Goal: Transaction & Acquisition: Register for event/course

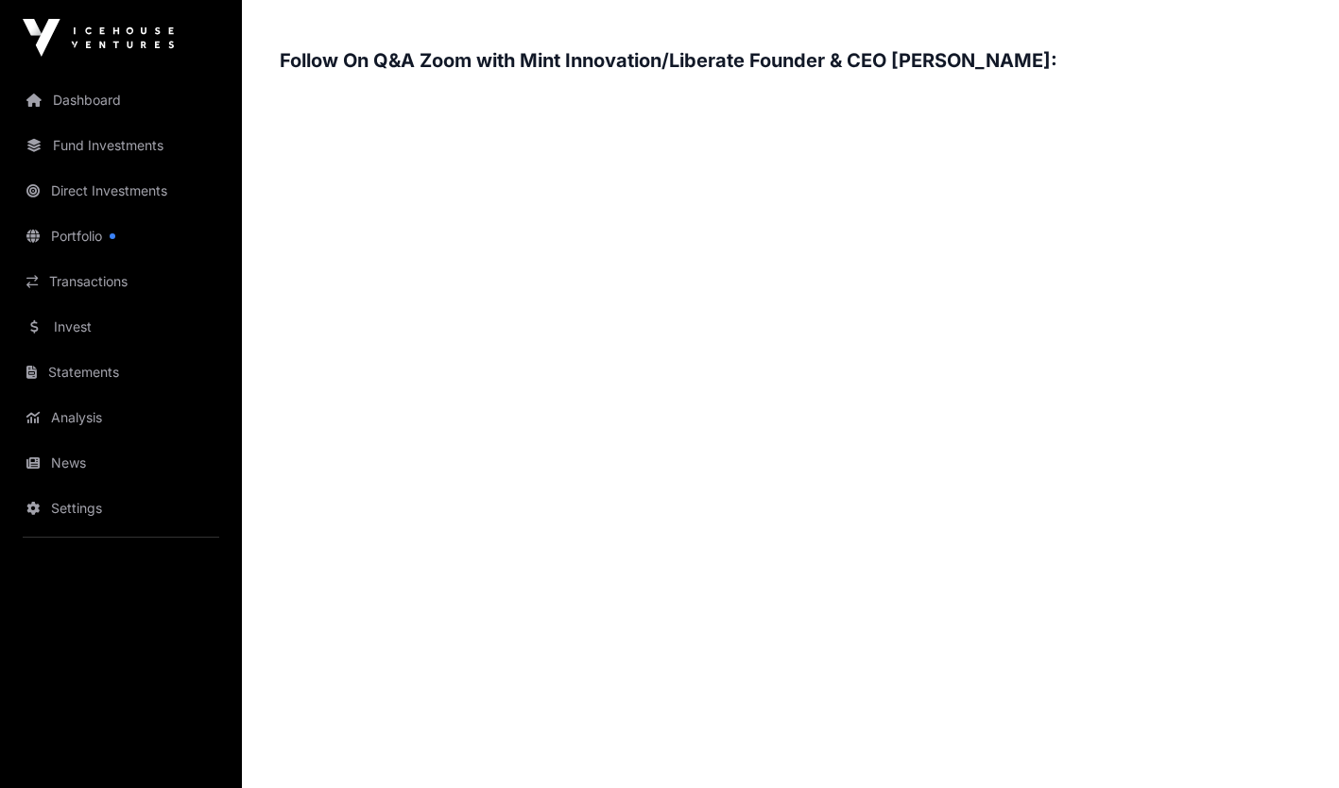
scroll to position [2834, 0]
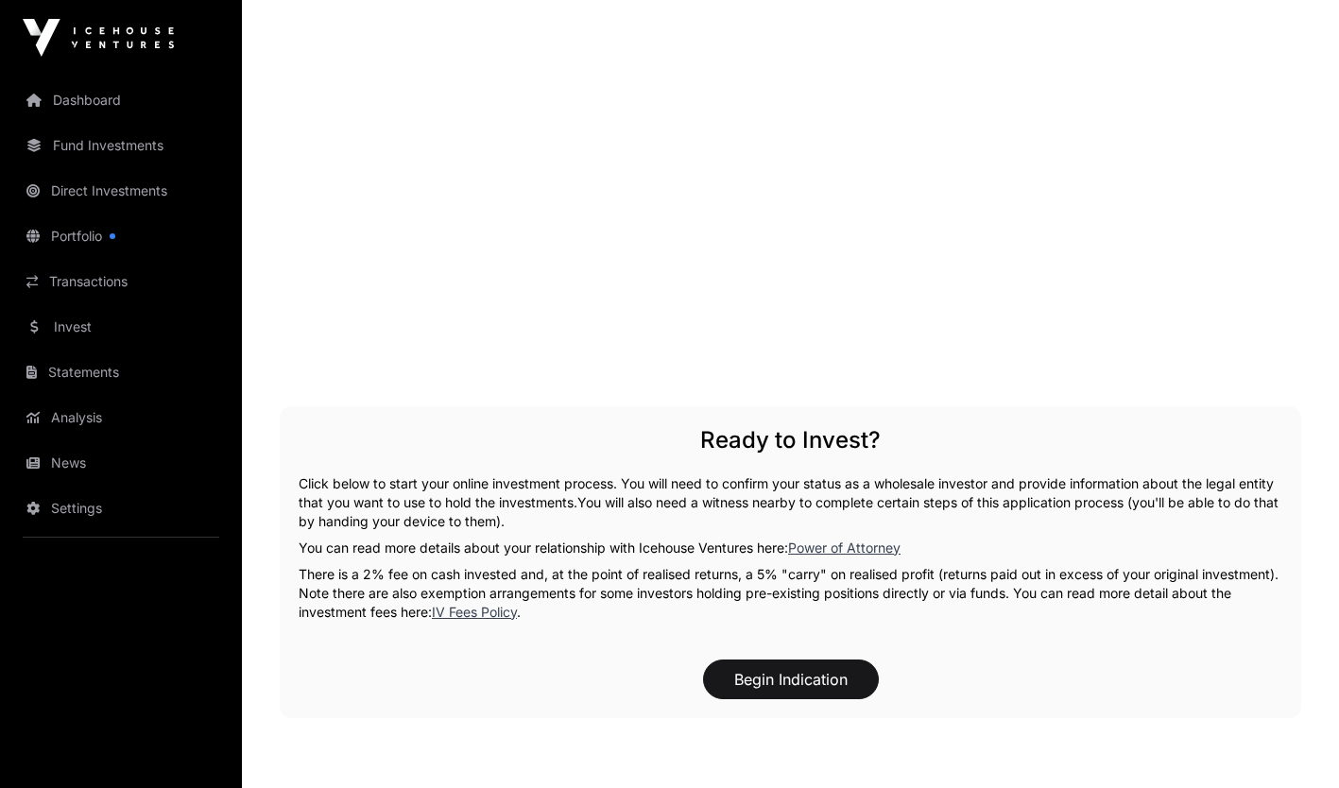
scroll to position [3379, 0]
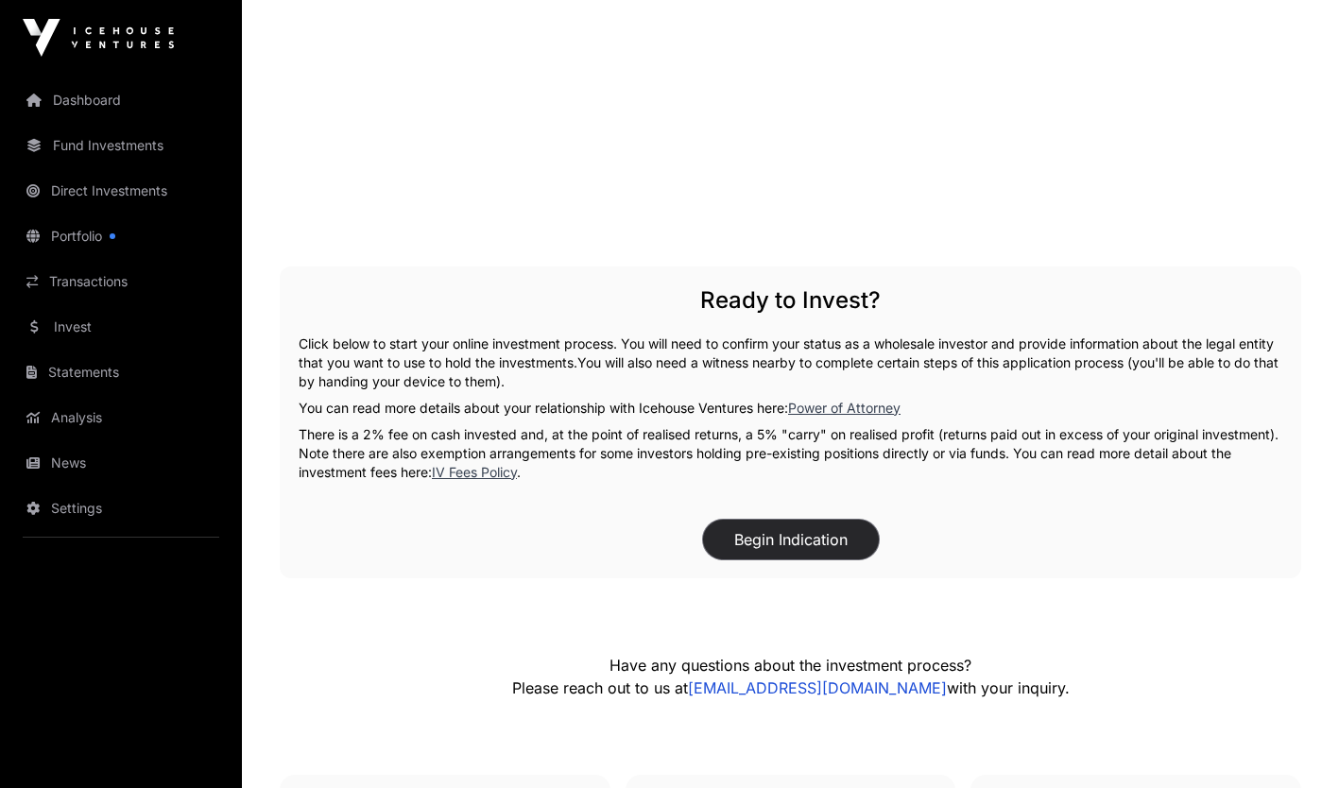
click at [771, 520] on button "Begin Indication" at bounding box center [791, 540] width 176 height 40
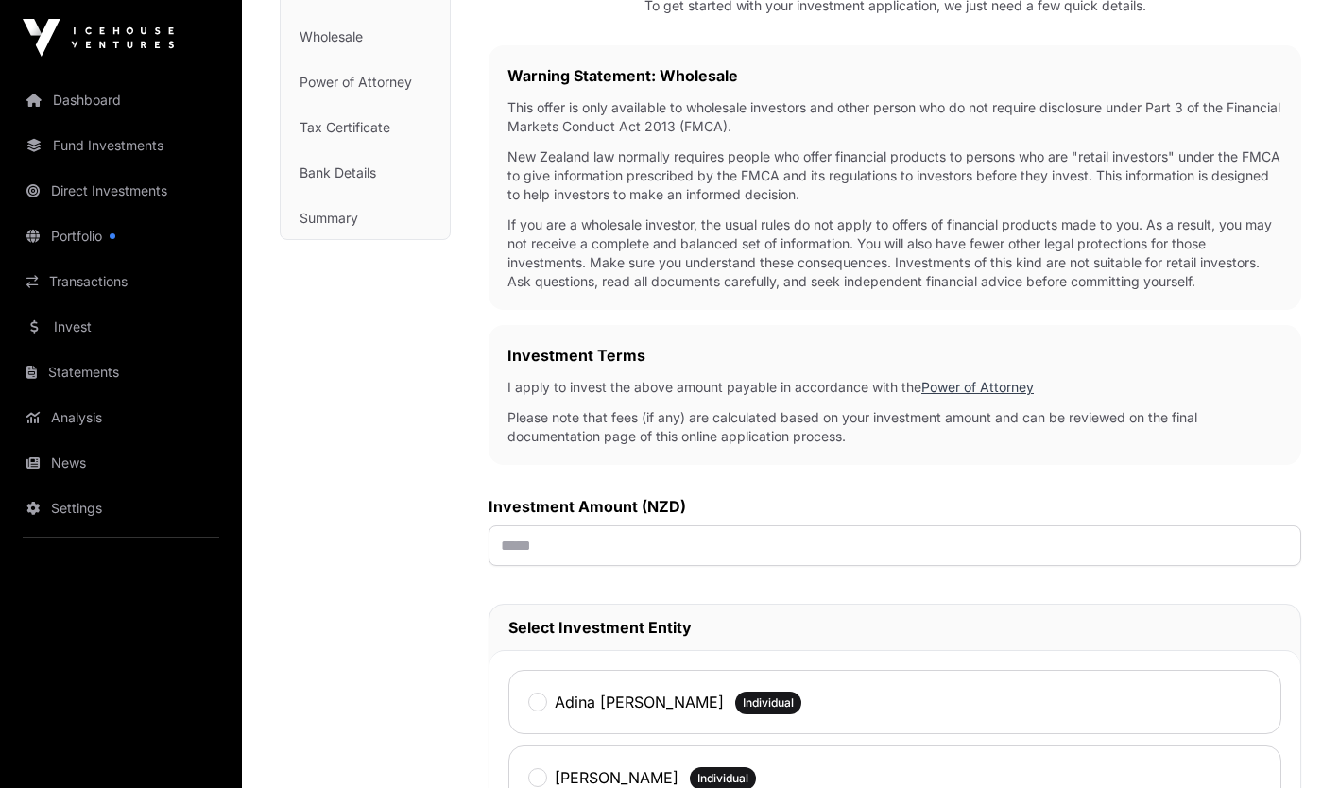
scroll to position [282, 0]
click at [494, 541] on input "text" at bounding box center [894, 544] width 812 height 41
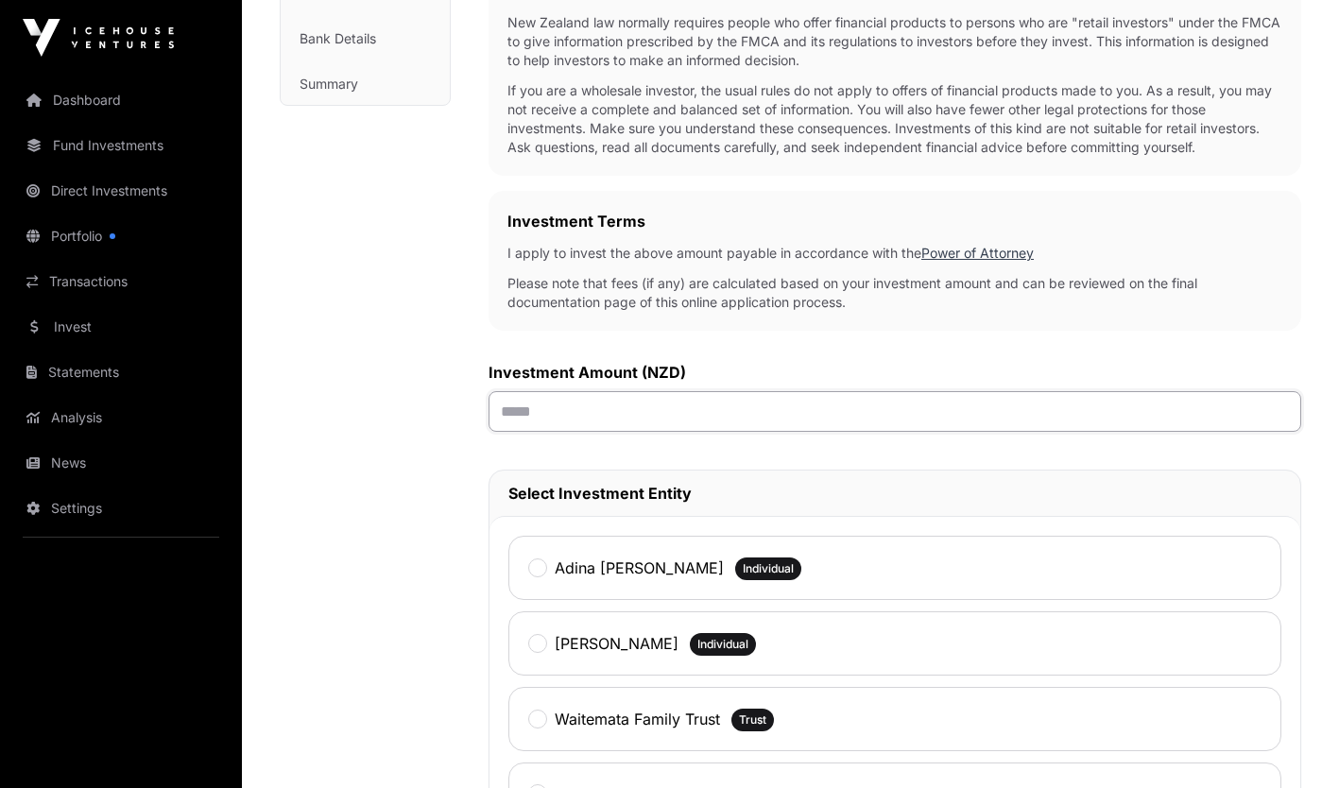
scroll to position [416, 0]
type input "*******"
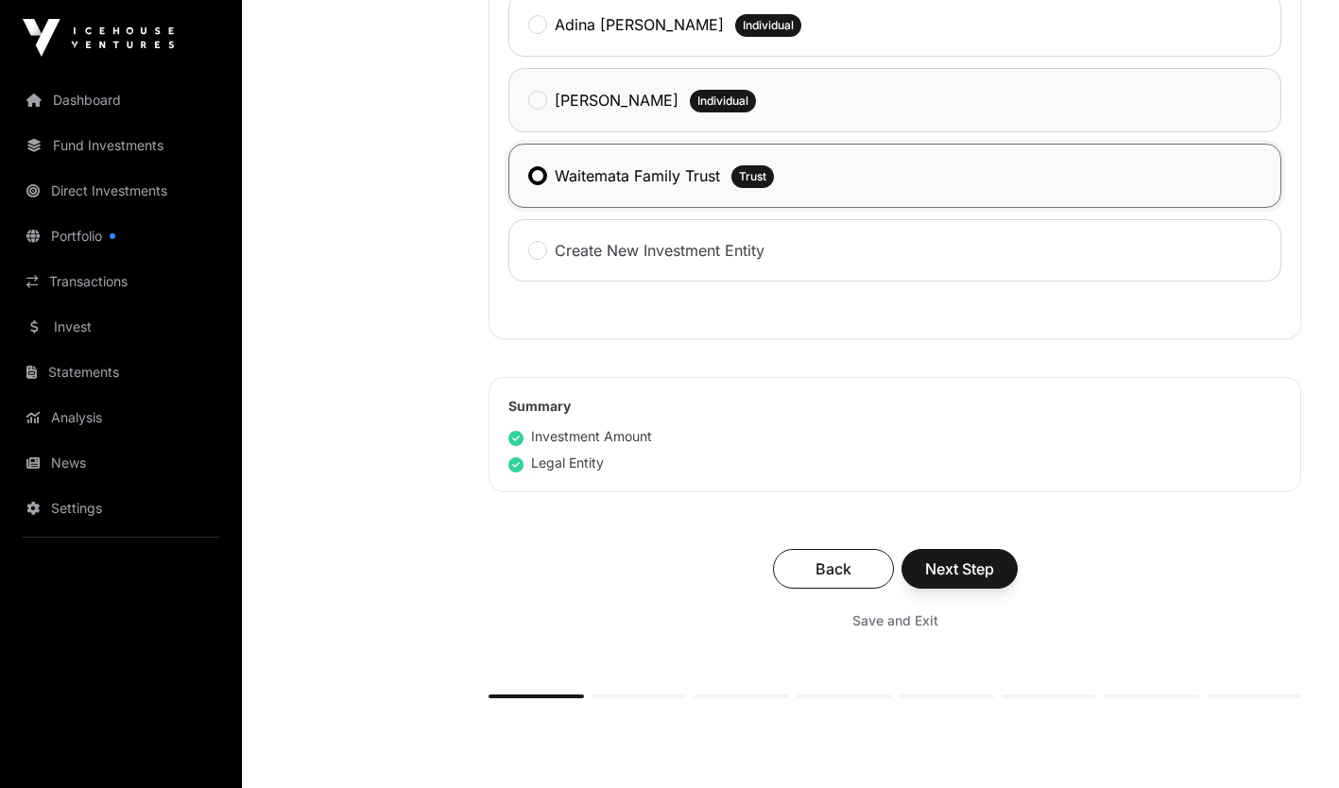
scroll to position [959, 0]
click at [952, 563] on span "Next Step" at bounding box center [959, 567] width 69 height 23
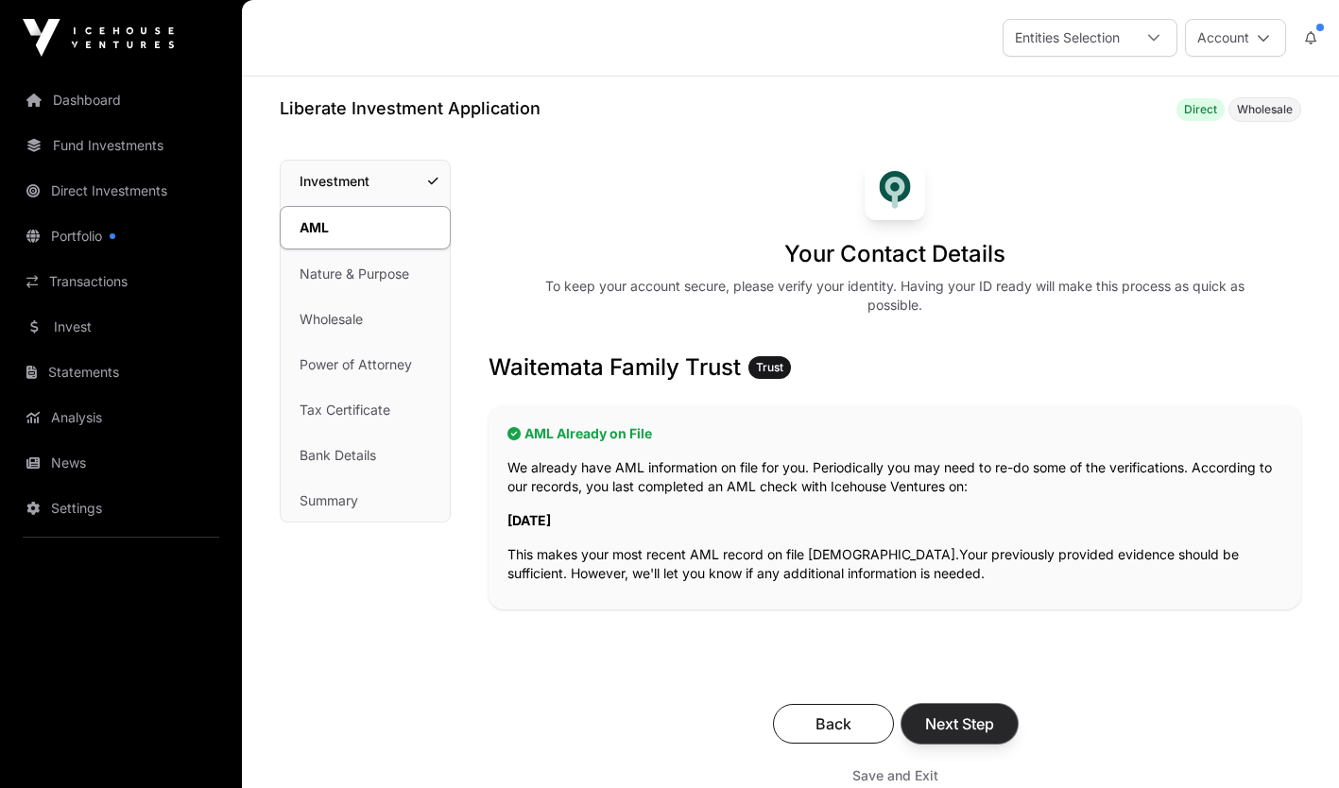
click at [961, 712] on span "Next Step" at bounding box center [959, 723] width 69 height 23
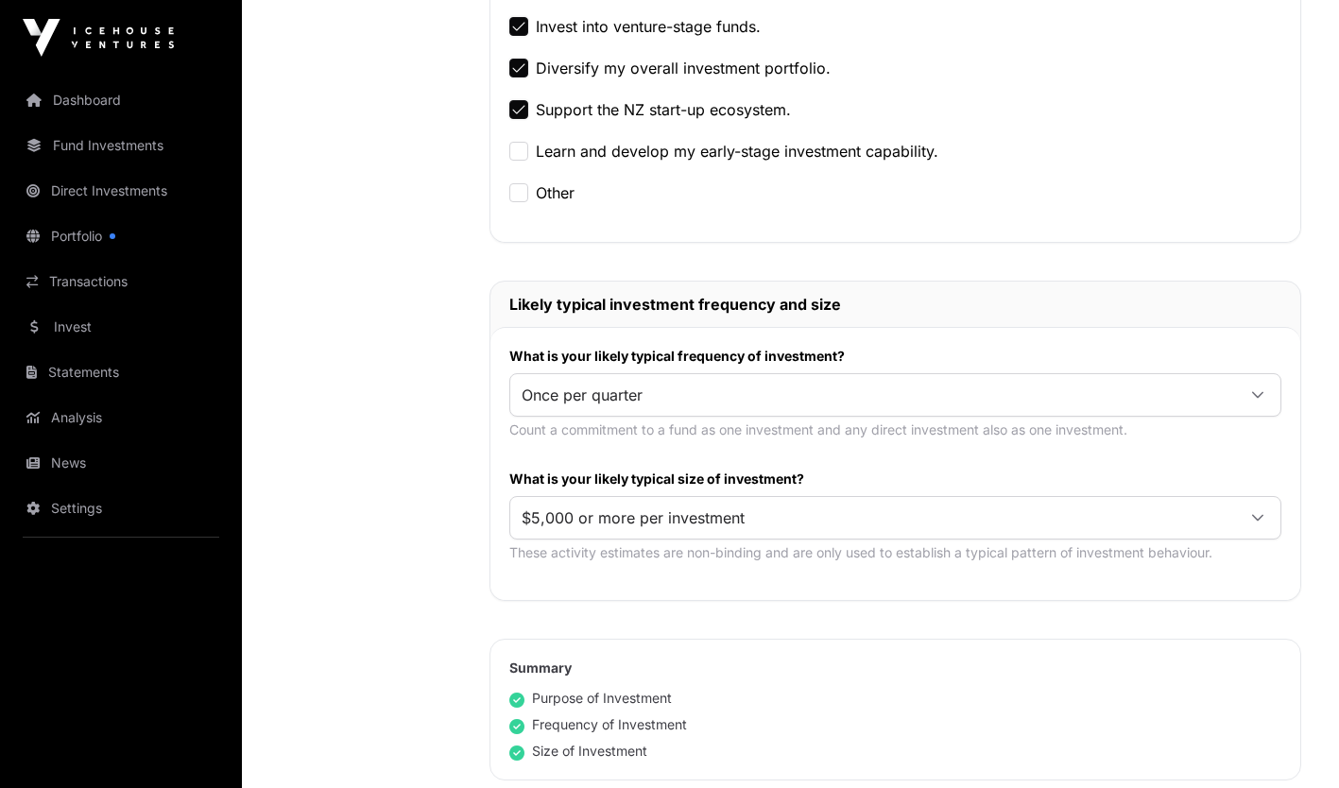
scroll to position [699, 0]
click at [1256, 517] on icon at bounding box center [1257, 516] width 13 height 13
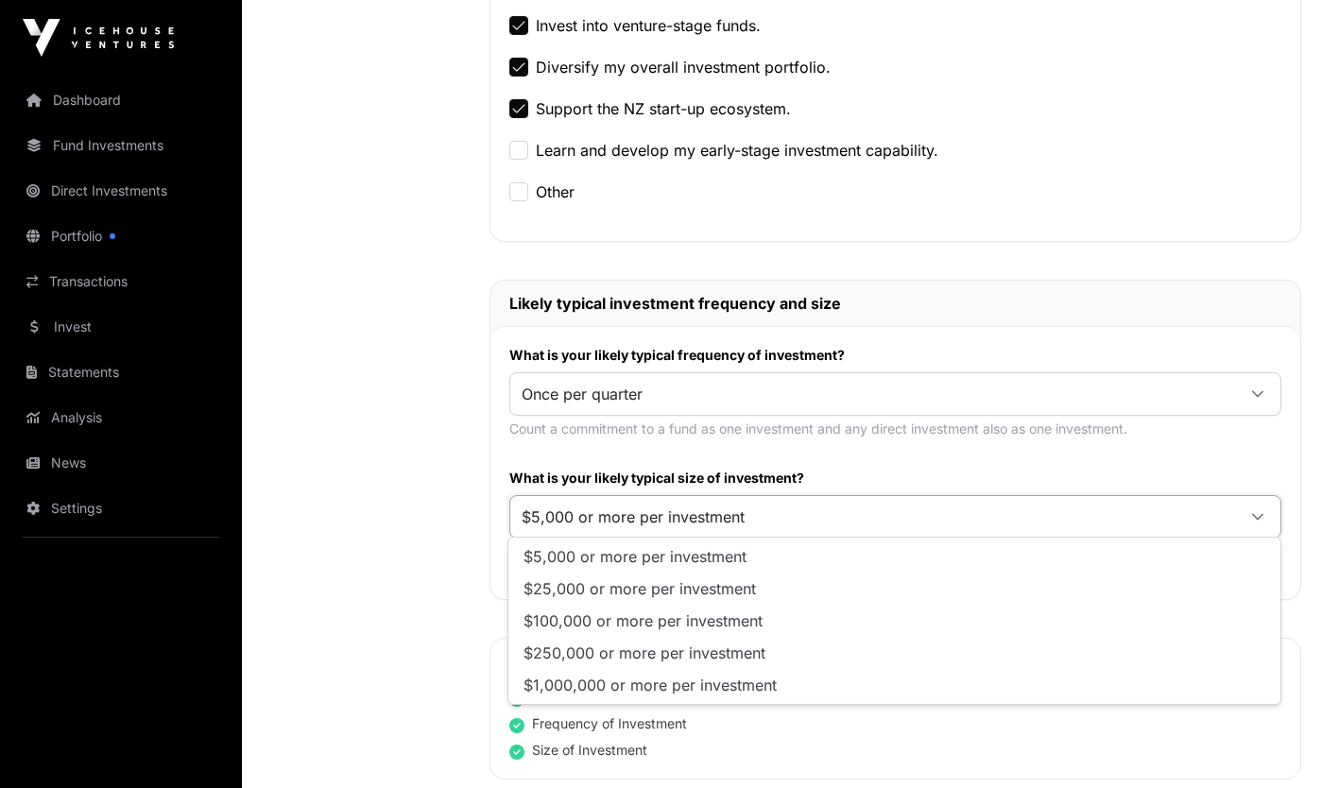
click at [1185, 457] on div "What is your likely typical frequency of investment? Once per quarter Count a c…" at bounding box center [895, 462] width 810 height 273
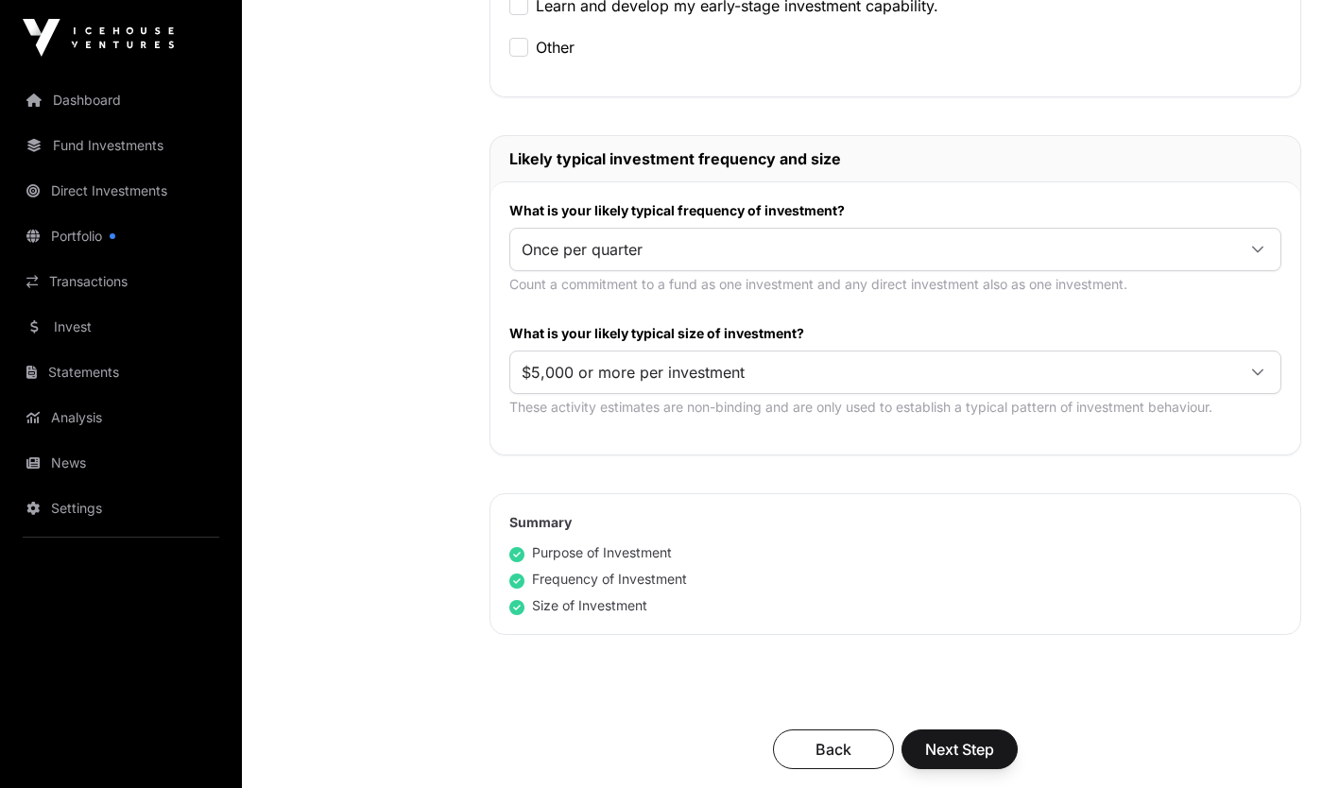
scroll to position [845, 0]
click at [964, 739] on span "Next Step" at bounding box center [959, 748] width 69 height 23
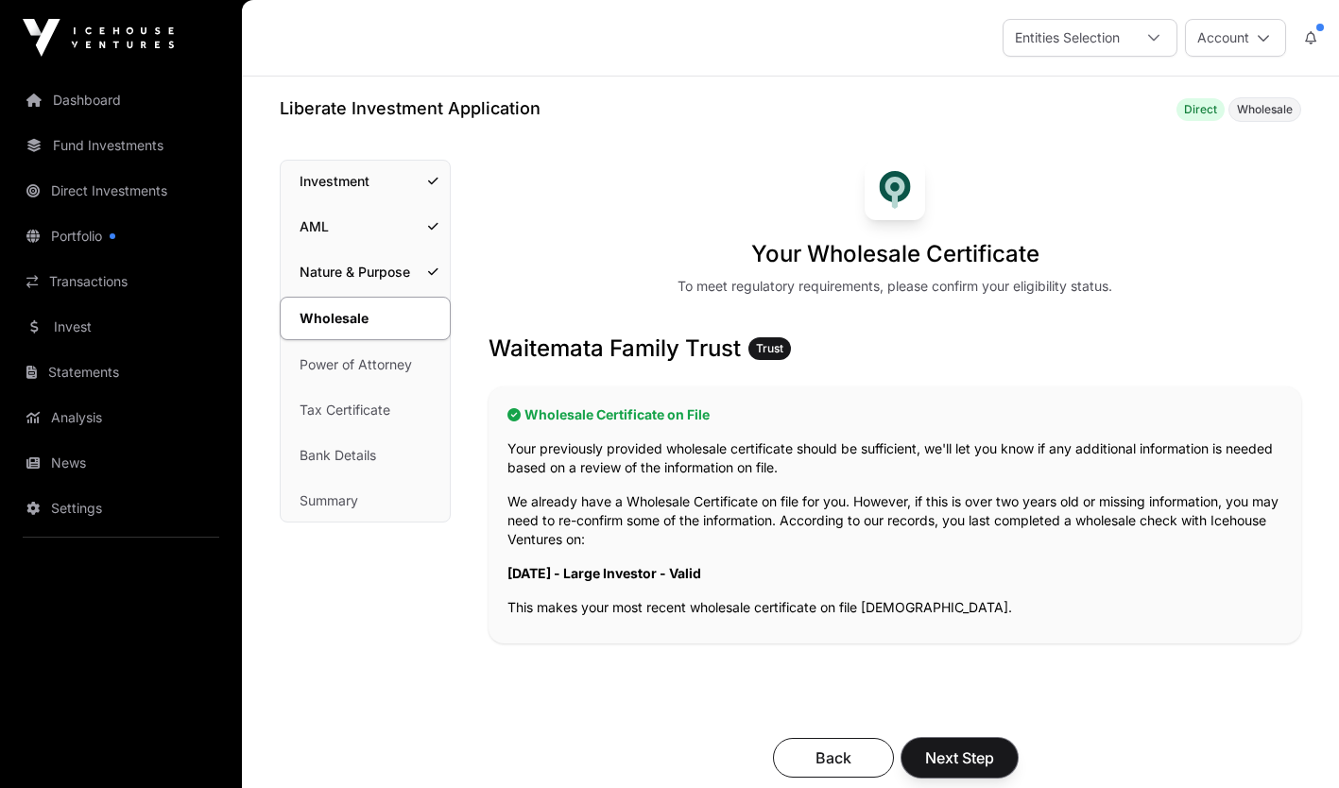
click at [964, 746] on span "Next Step" at bounding box center [959, 757] width 69 height 23
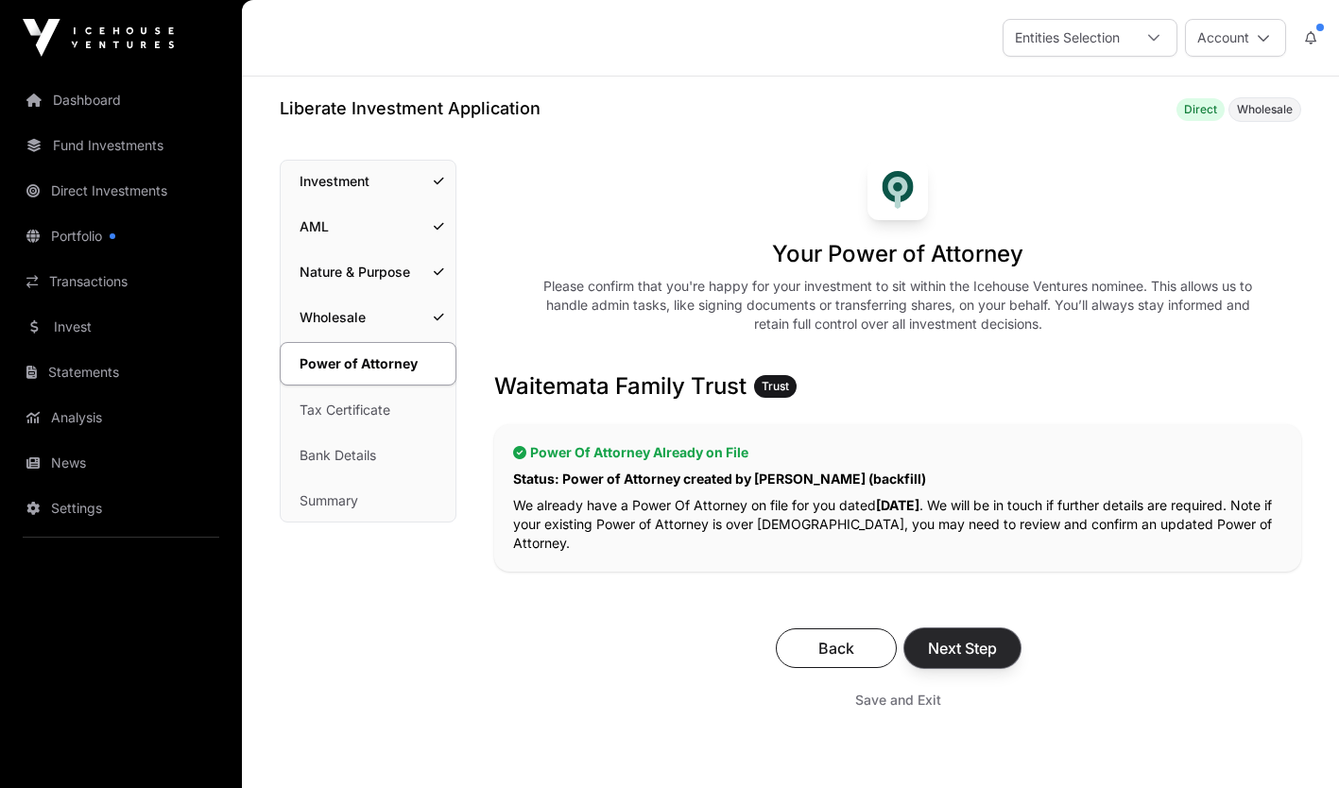
click at [947, 628] on button "Next Step" at bounding box center [962, 648] width 116 height 40
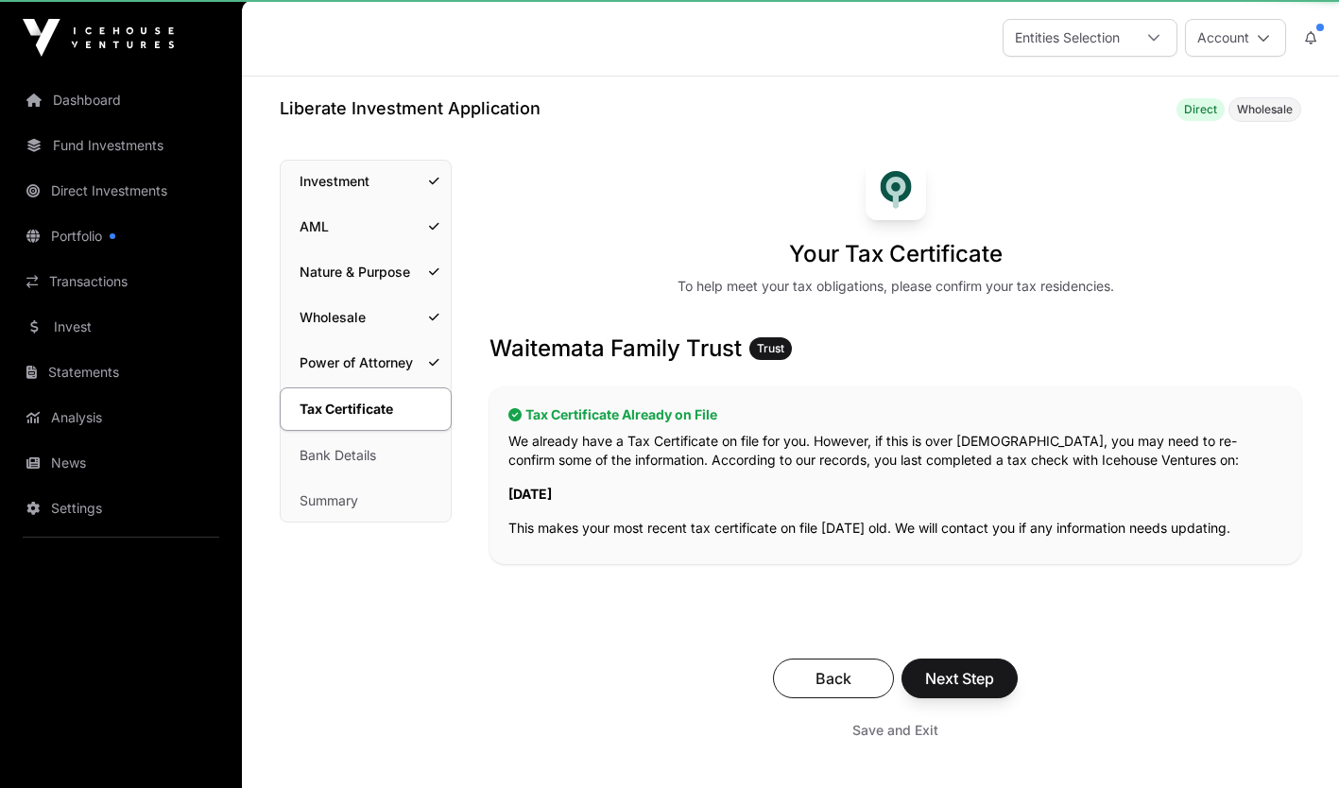
scroll to position [234, 0]
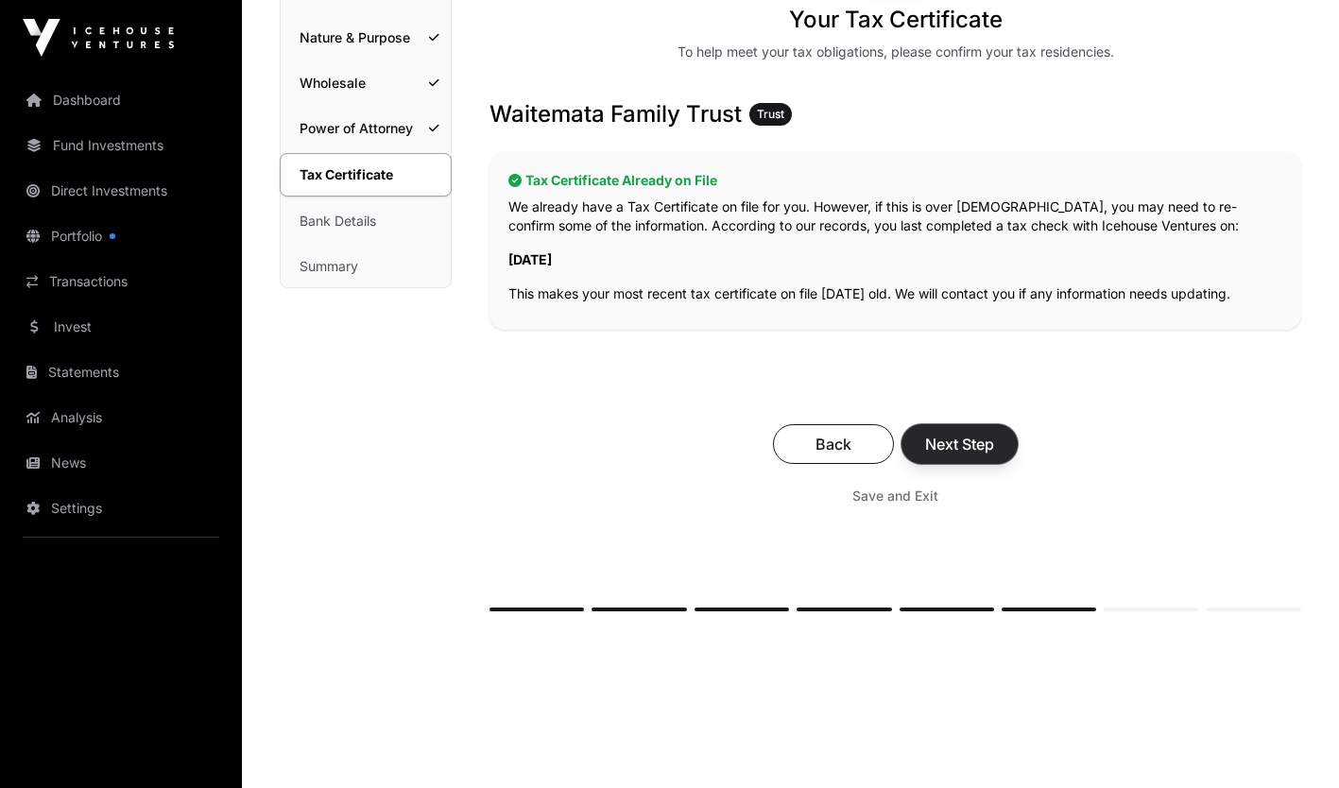
click at [957, 450] on span "Next Step" at bounding box center [959, 444] width 69 height 23
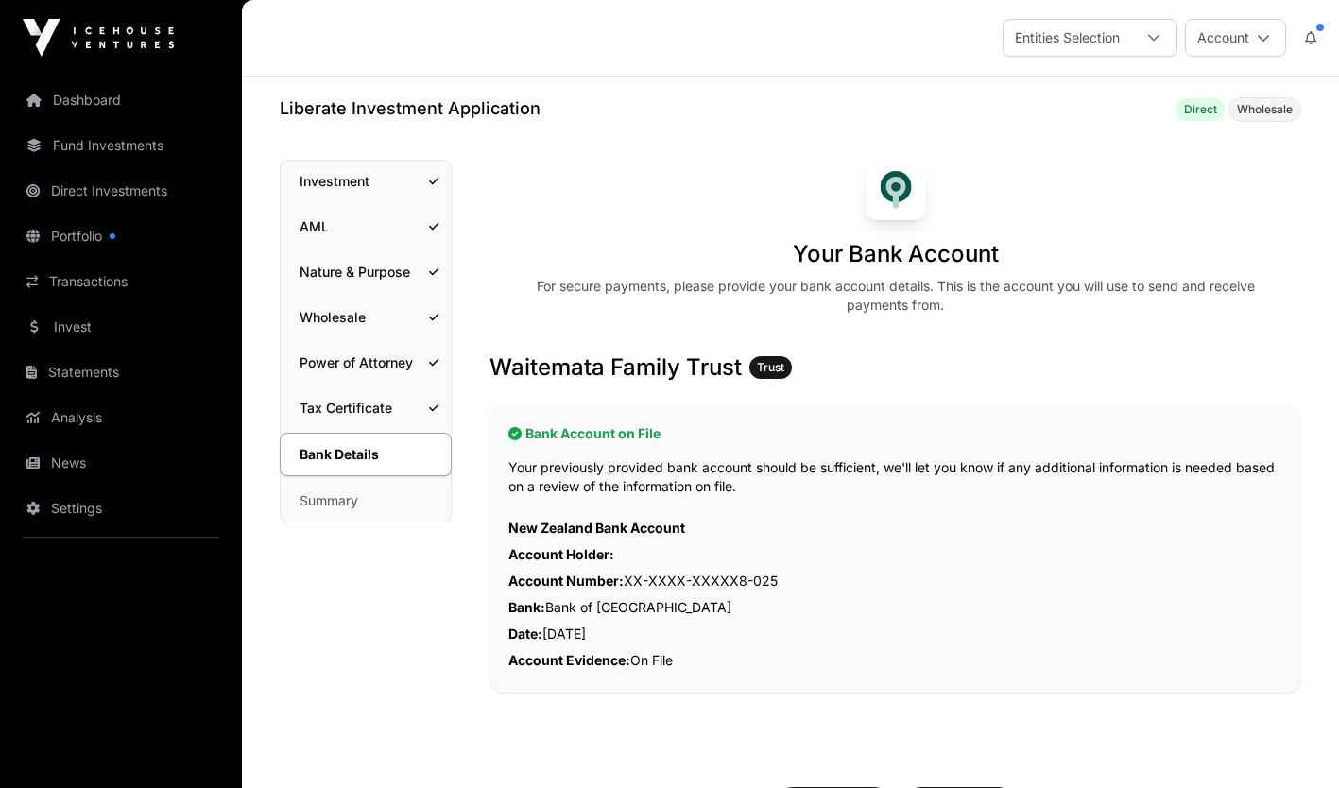
scroll to position [191, 0]
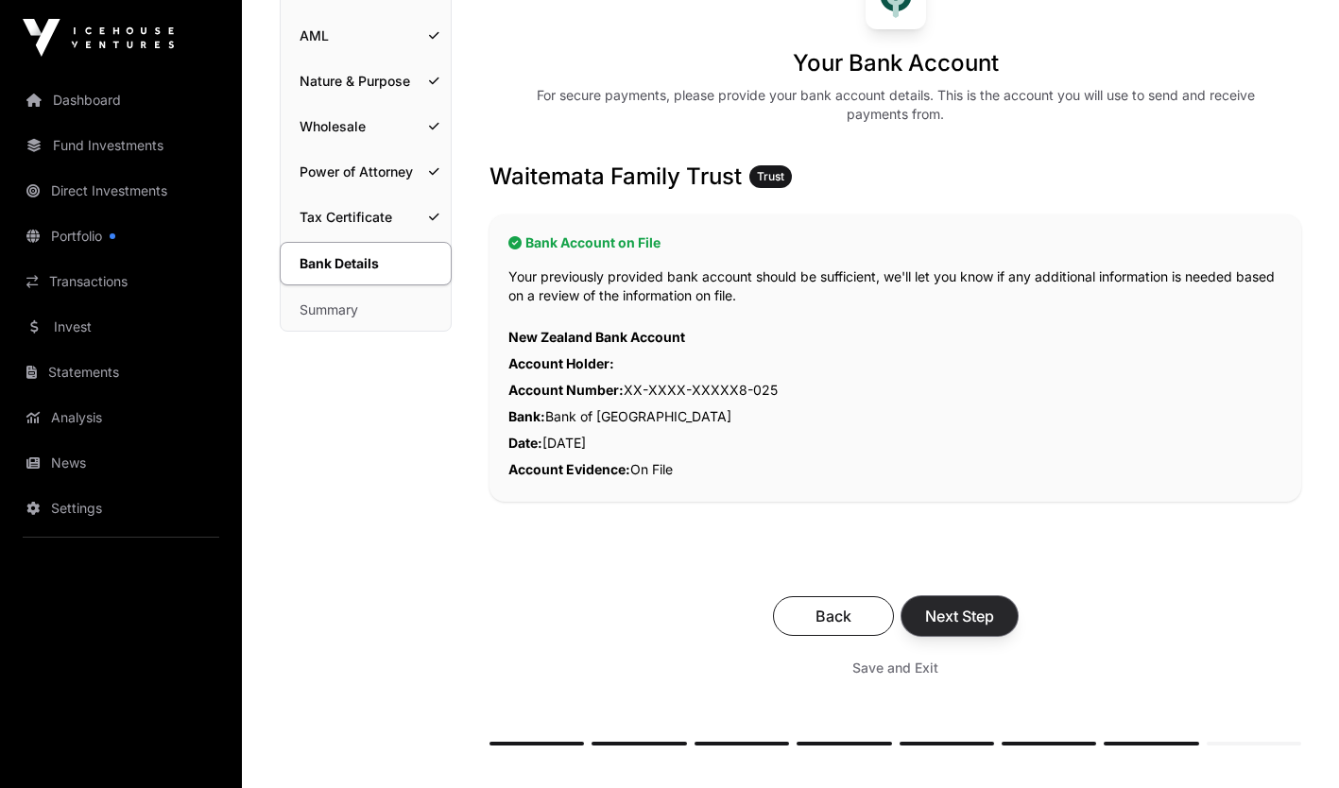
click at [962, 602] on button "Next Step" at bounding box center [959, 616] width 116 height 40
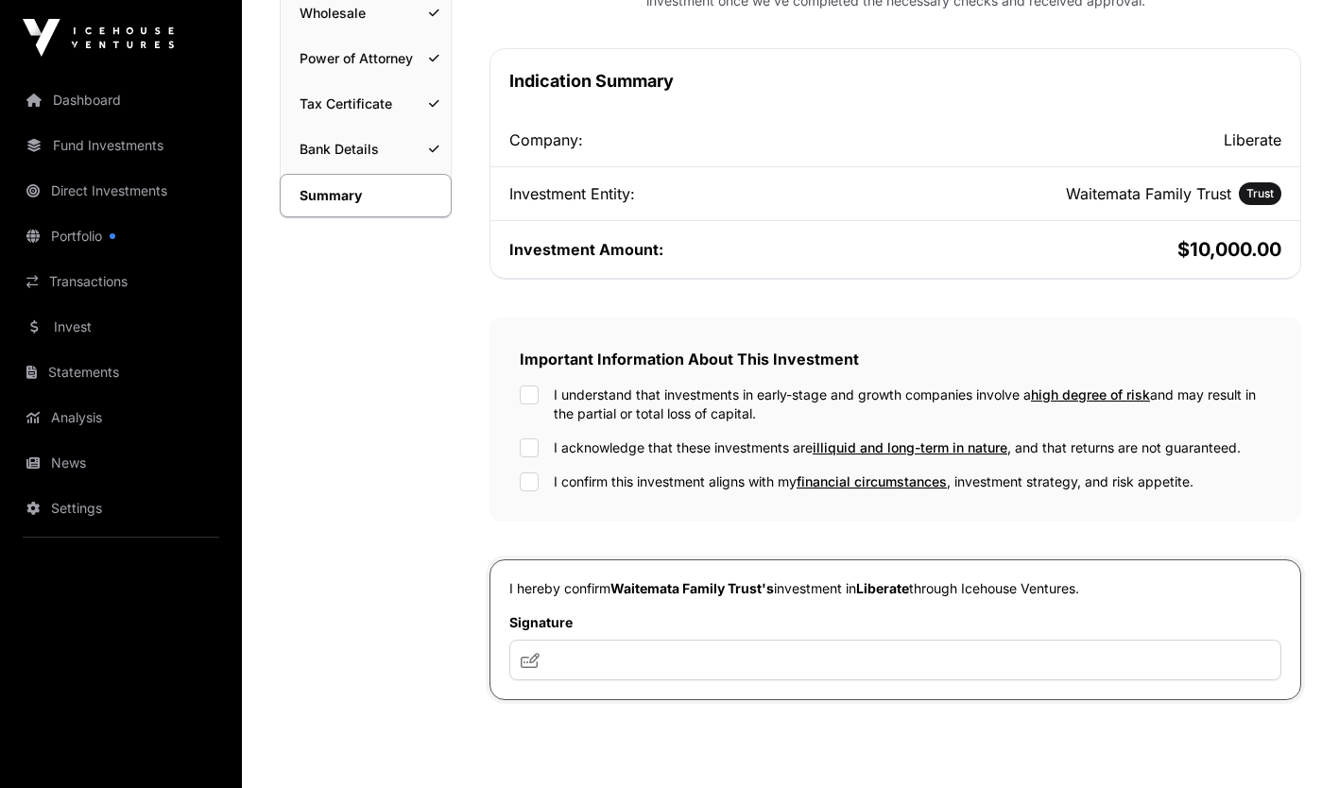
scroll to position [305, 0]
click at [564, 665] on input "text" at bounding box center [895, 659] width 772 height 41
type input "***"
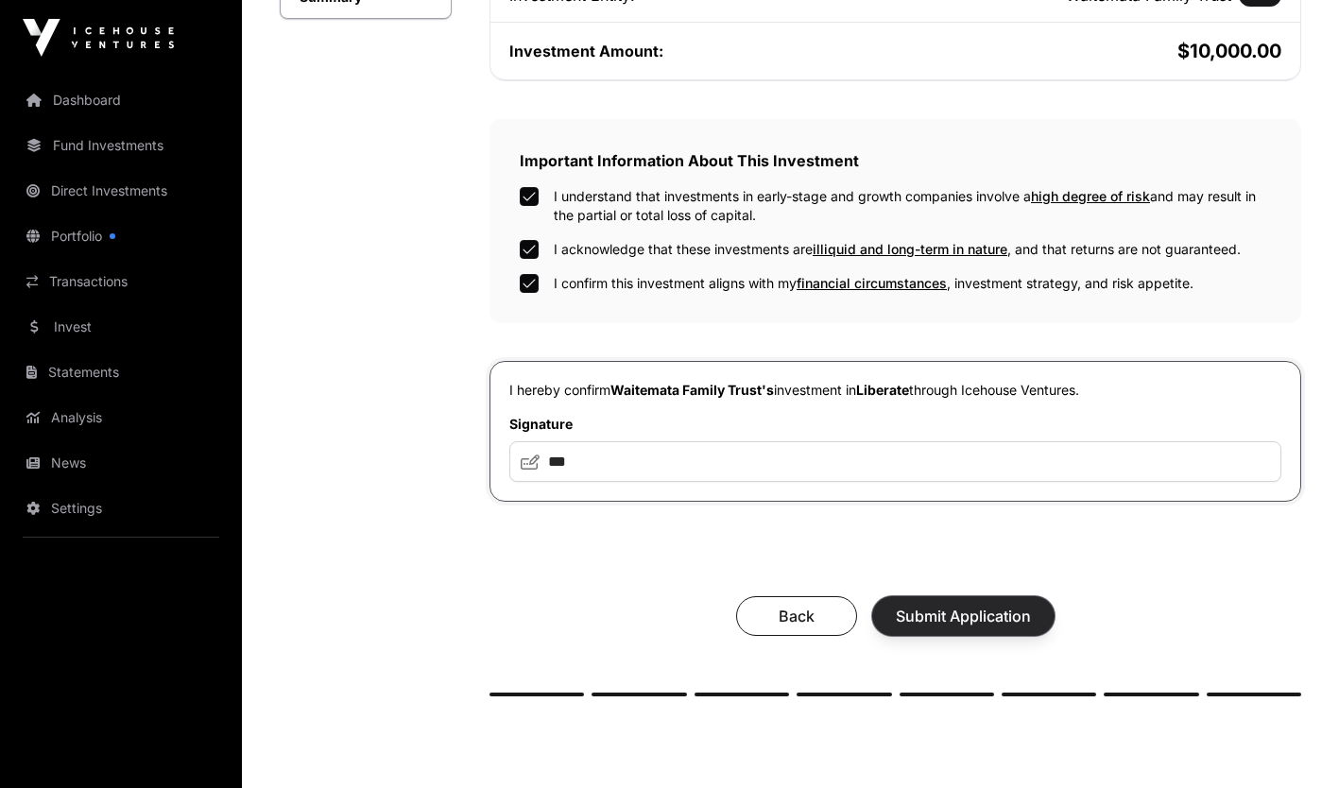
click at [965, 619] on span "Submit Application" at bounding box center [963, 616] width 135 height 23
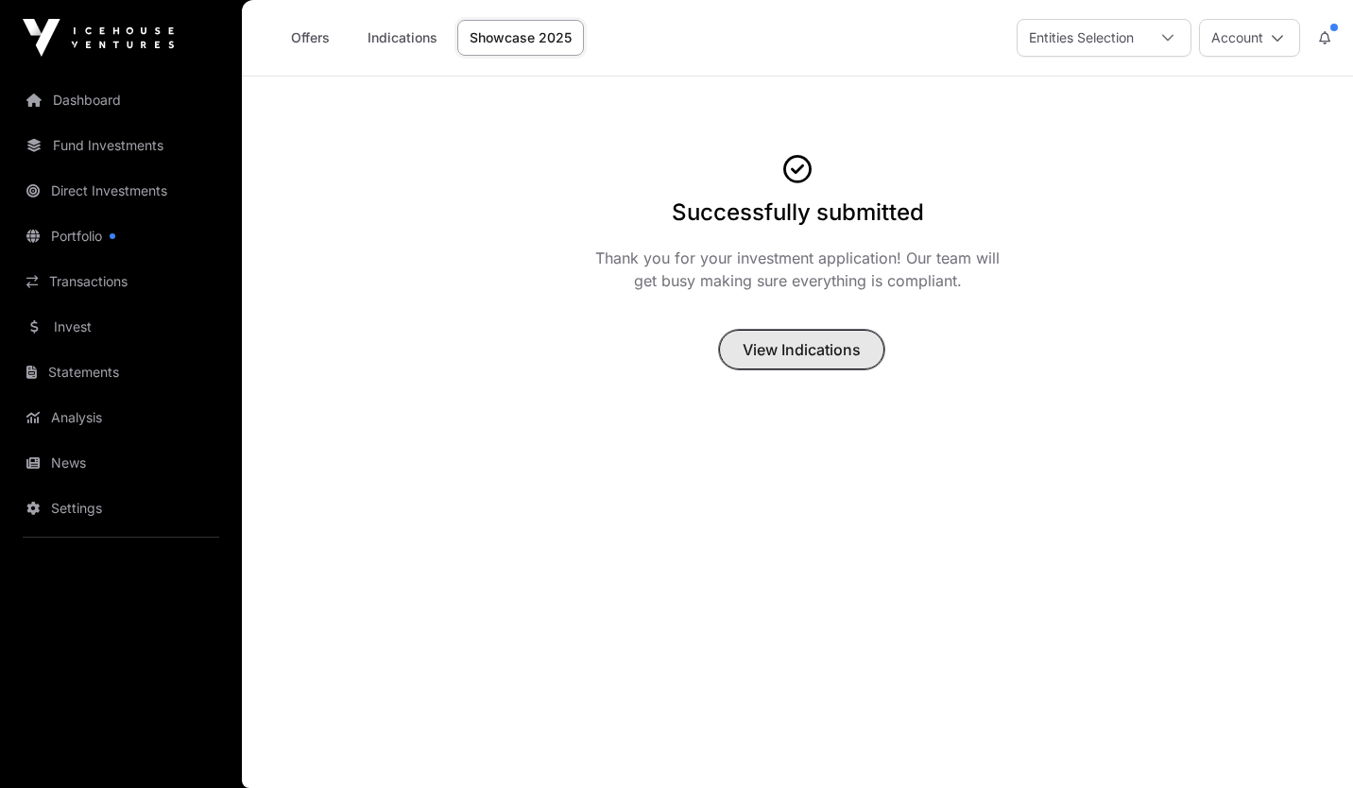
click at [797, 351] on span "View Indications" at bounding box center [802, 349] width 118 height 23
